Goal: Transaction & Acquisition: Purchase product/service

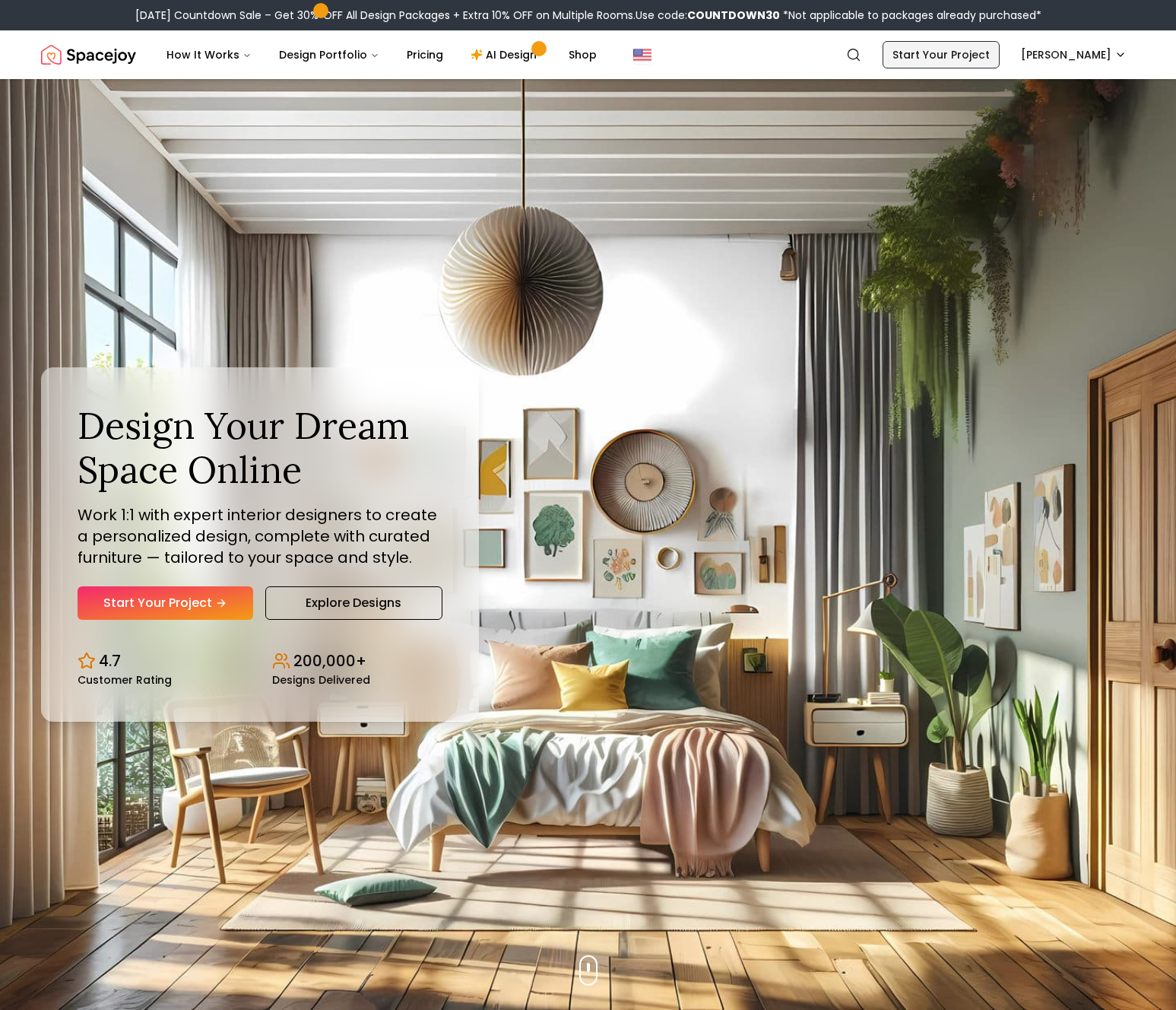
click at [953, 63] on link "Start Your Project" at bounding box center [940, 54] width 117 height 27
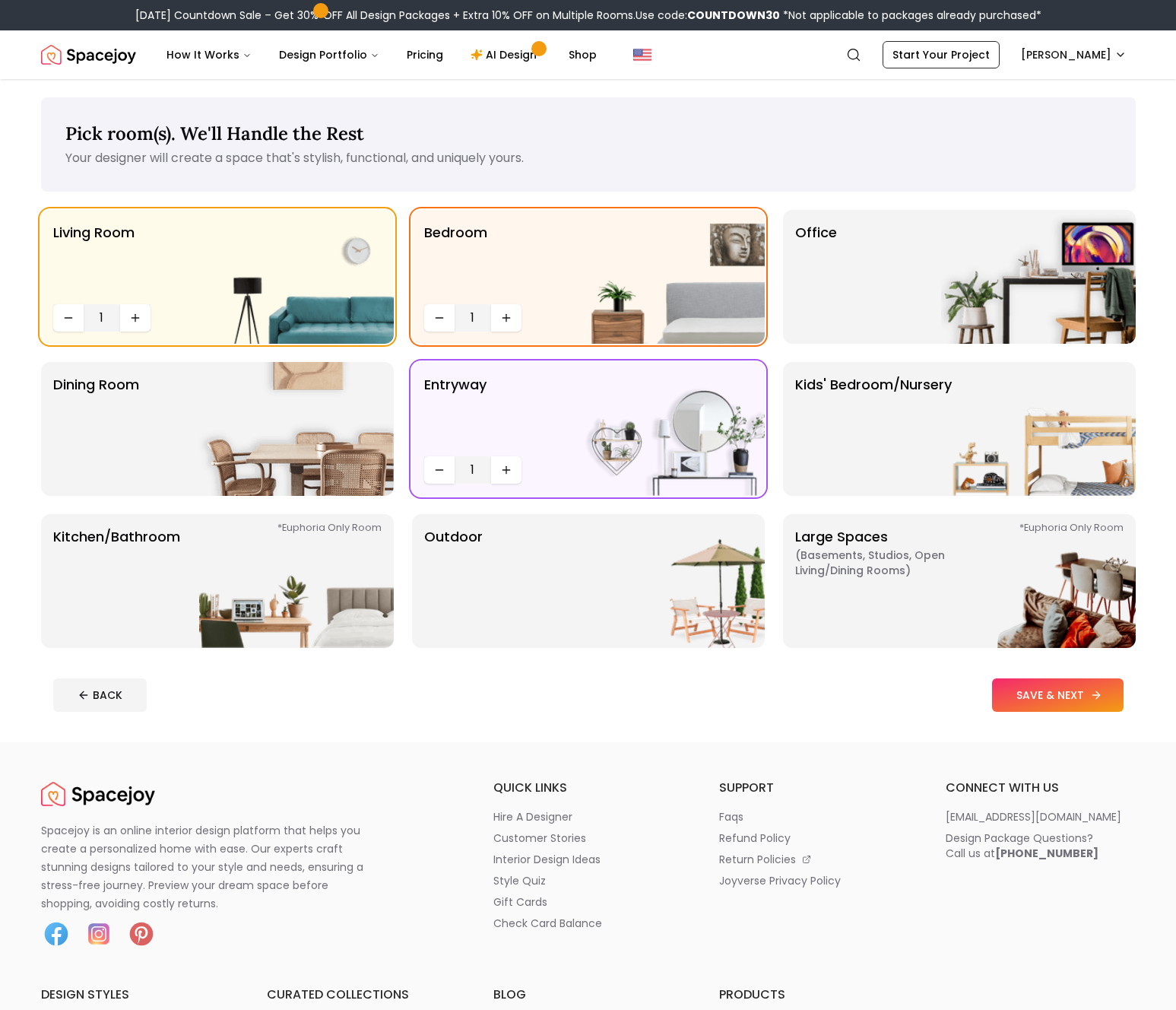
click at [1027, 693] on button "SAVE & NEXT" at bounding box center [1057, 695] width 131 height 34
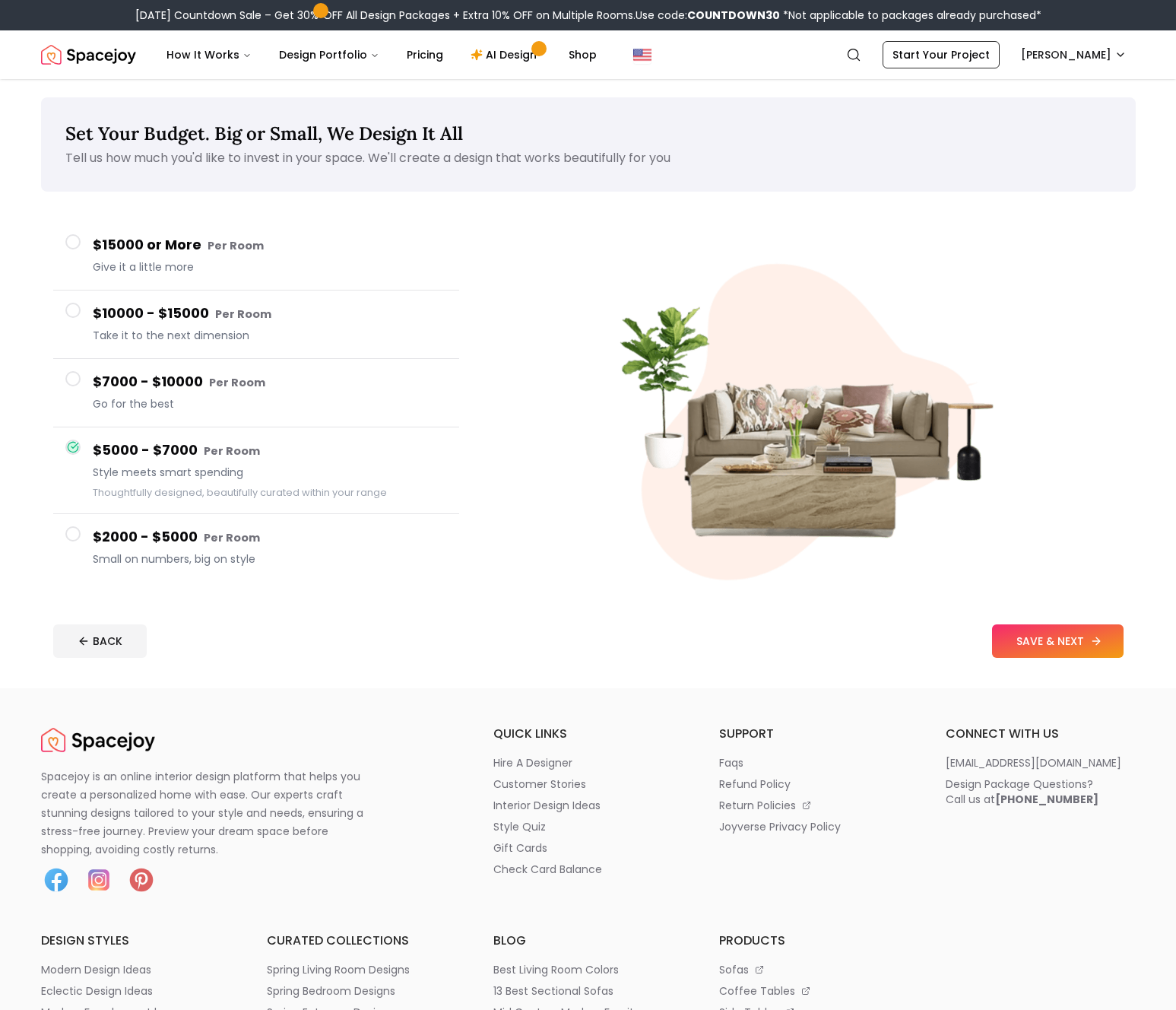
click at [1041, 642] on button "SAVE & NEXT" at bounding box center [1057, 641] width 131 height 34
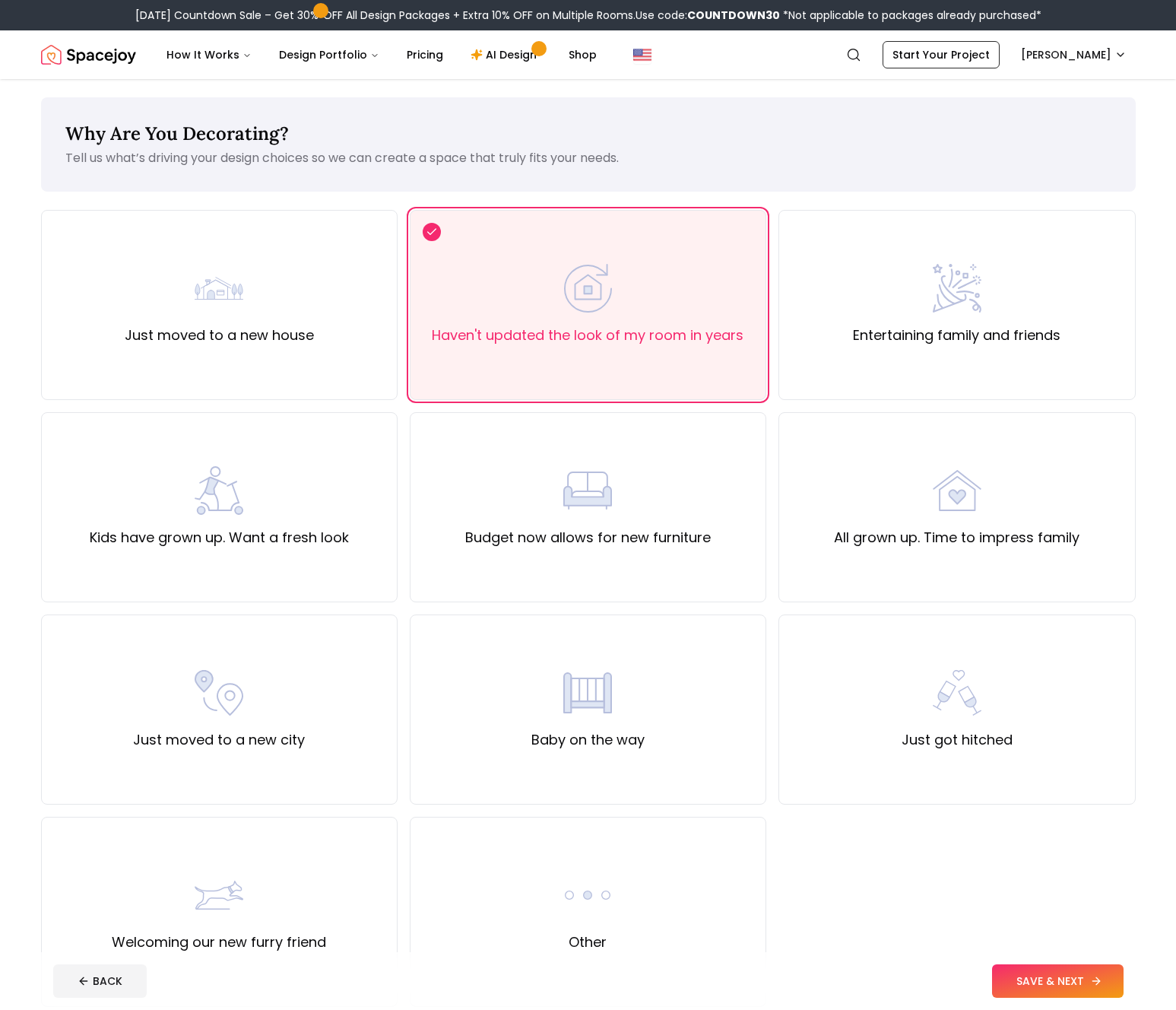
click at [1102, 981] on icon at bounding box center [1096, 980] width 13 height 13
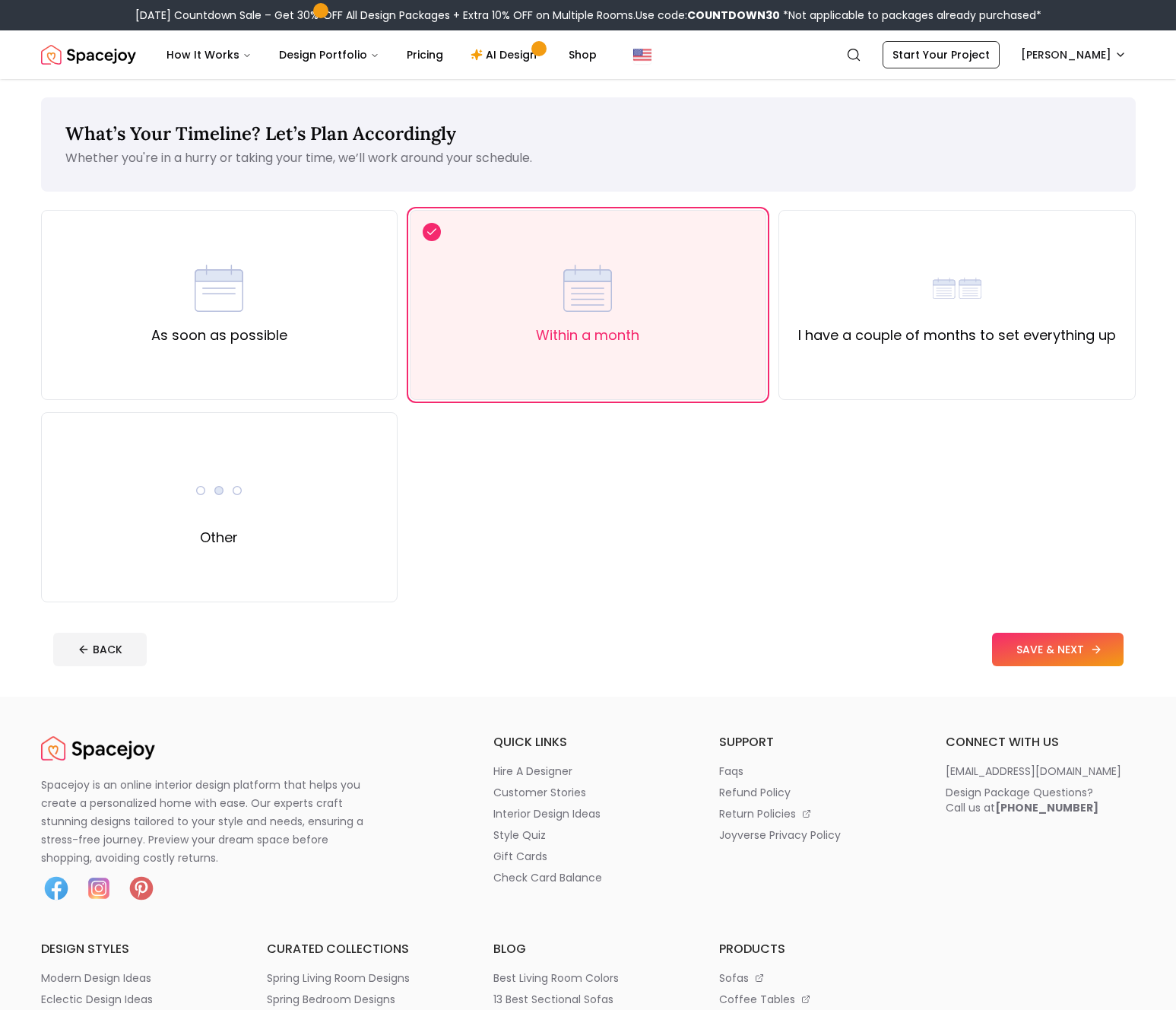
click at [1031, 650] on button "SAVE & NEXT" at bounding box center [1057, 649] width 131 height 34
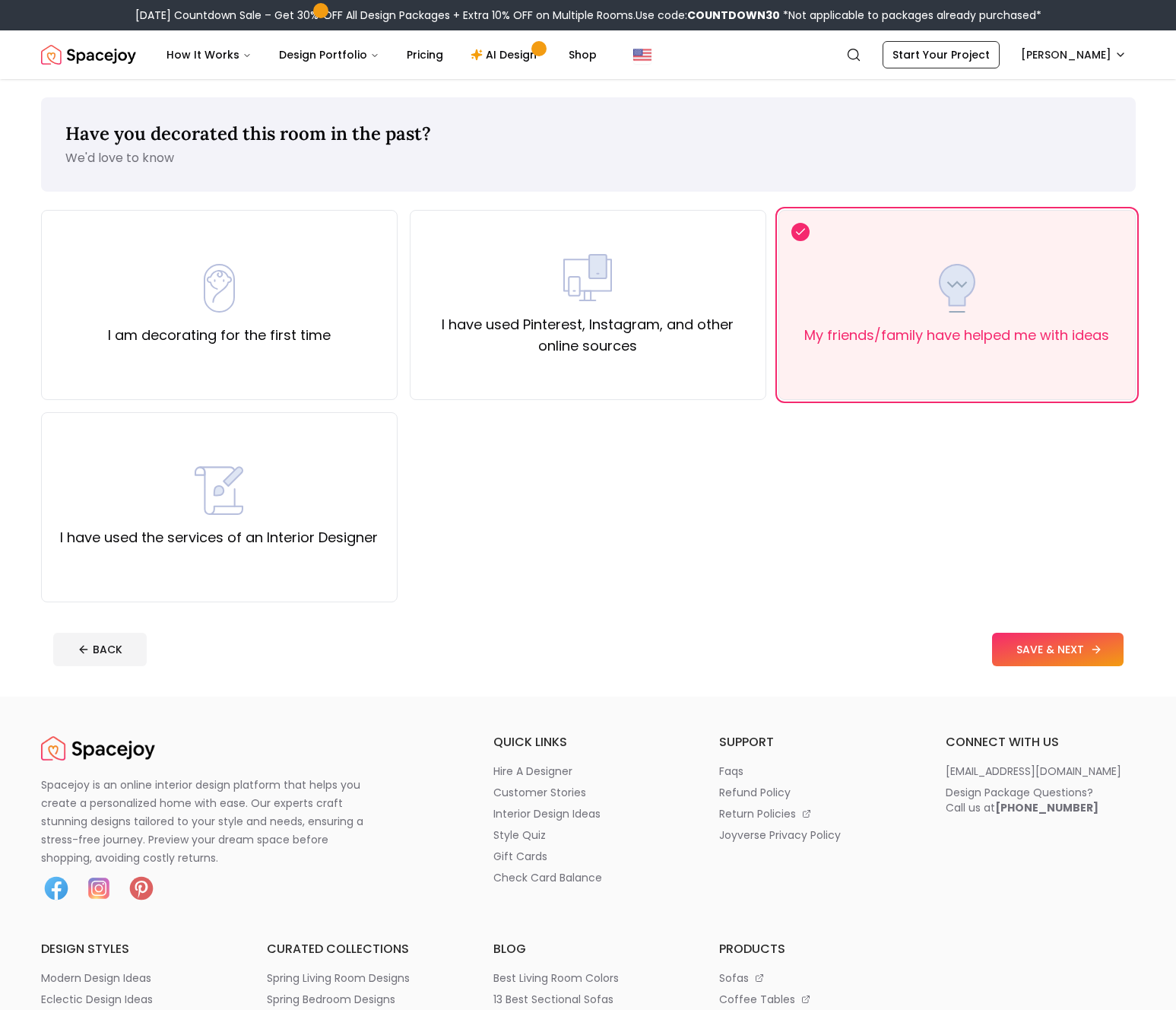
click at [999, 654] on button "SAVE & NEXT" at bounding box center [1057, 649] width 131 height 34
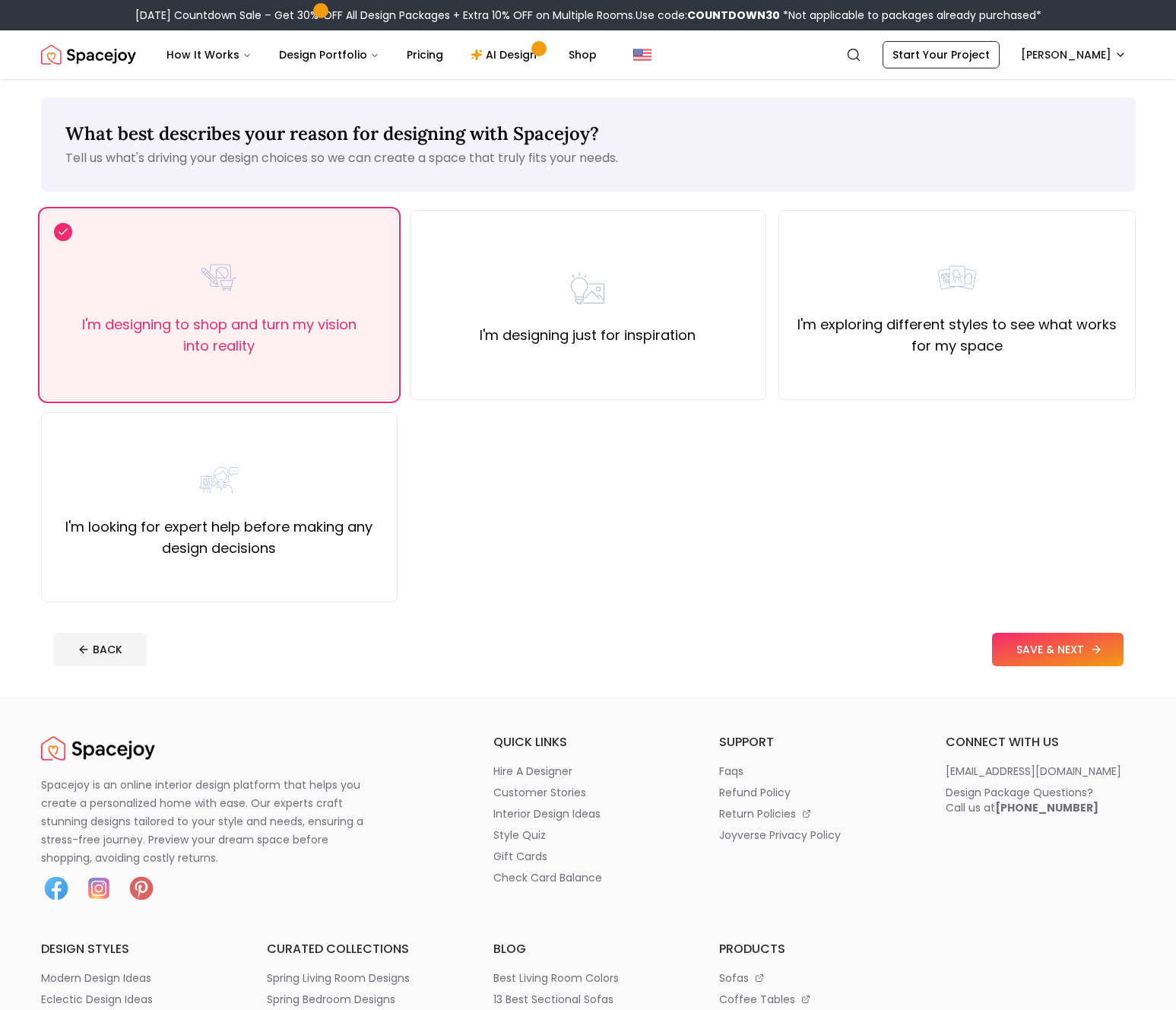
click at [999, 654] on button "SAVE & NEXT" at bounding box center [1057, 649] width 131 height 34
